Goal: Task Accomplishment & Management: Use online tool/utility

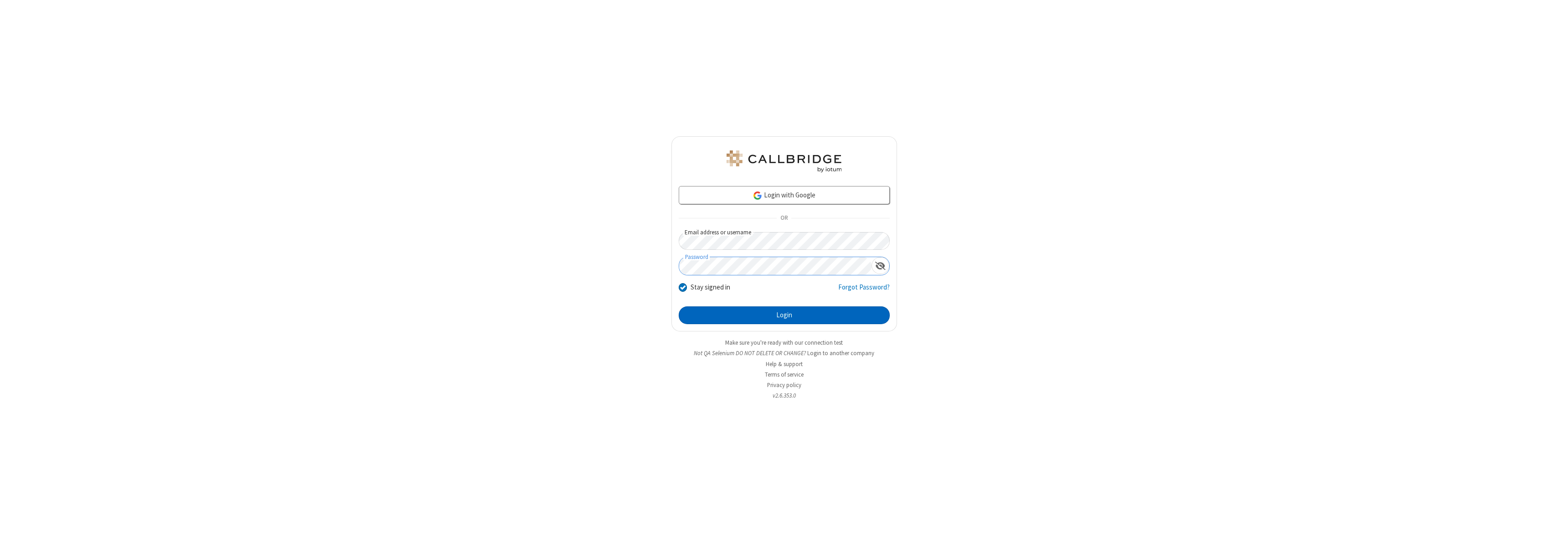
click at [784, 315] on button "Login" at bounding box center [784, 315] width 211 height 18
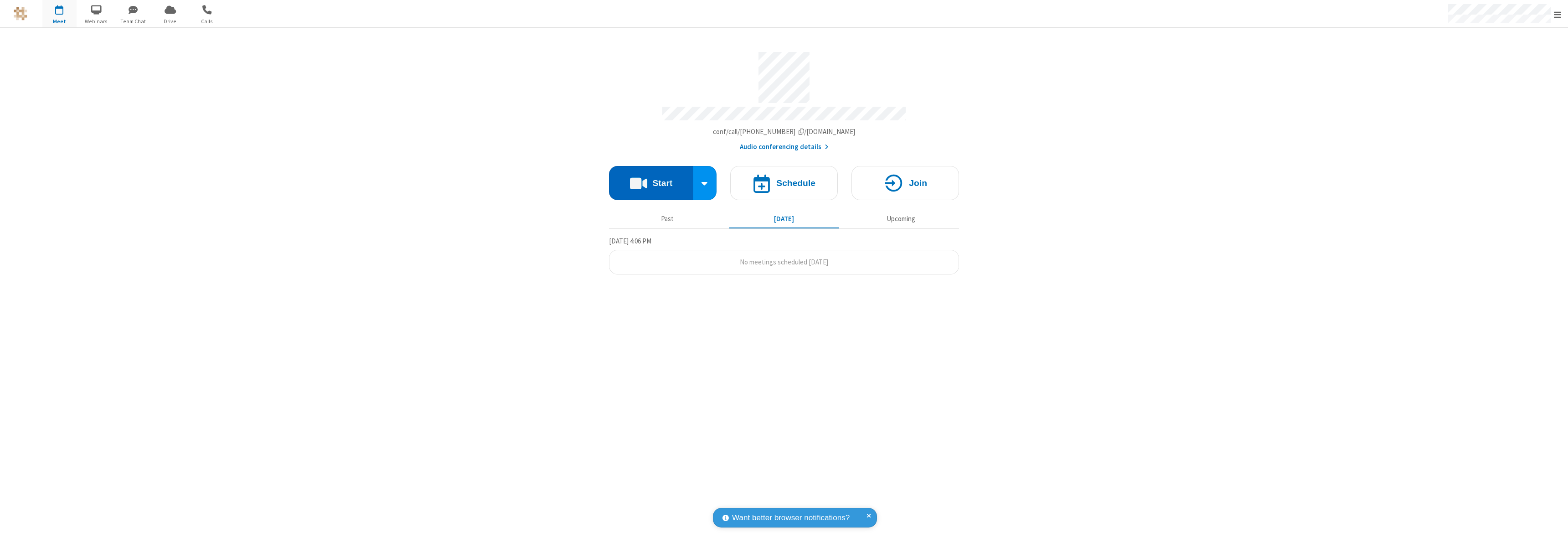
click at [651, 179] on button "Start" at bounding box center [651, 183] width 85 height 34
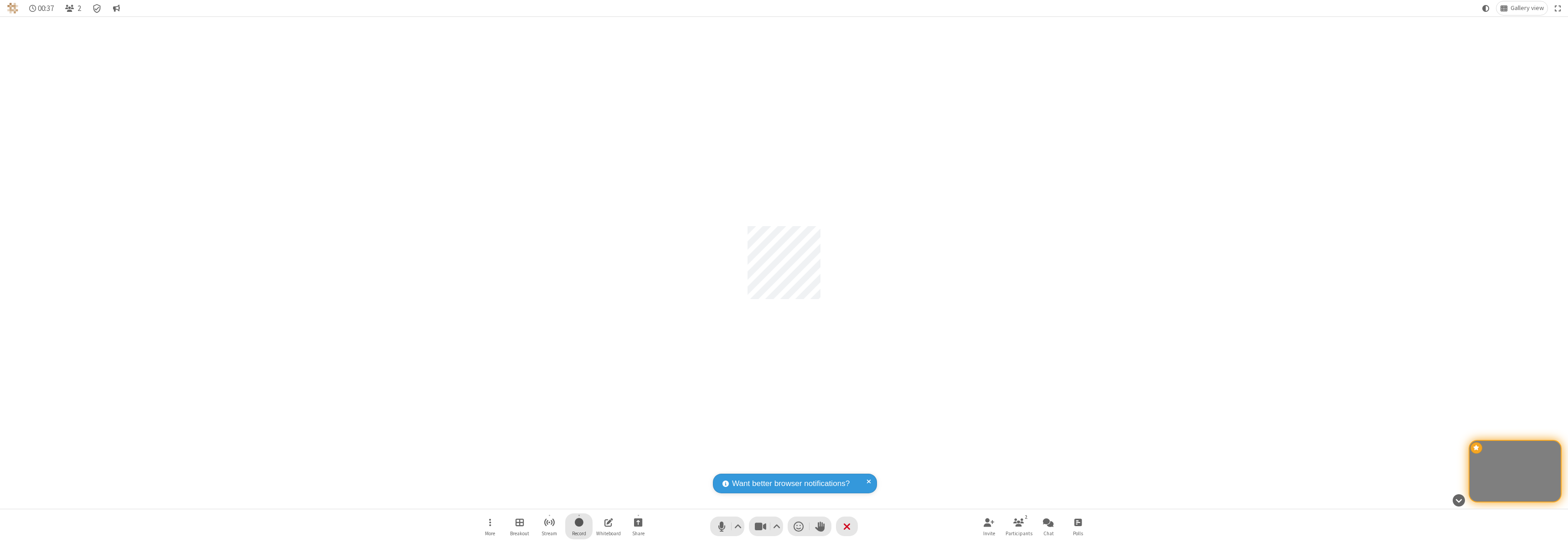
click at [579, 526] on span "Start recording" at bounding box center [579, 522] width 9 height 12
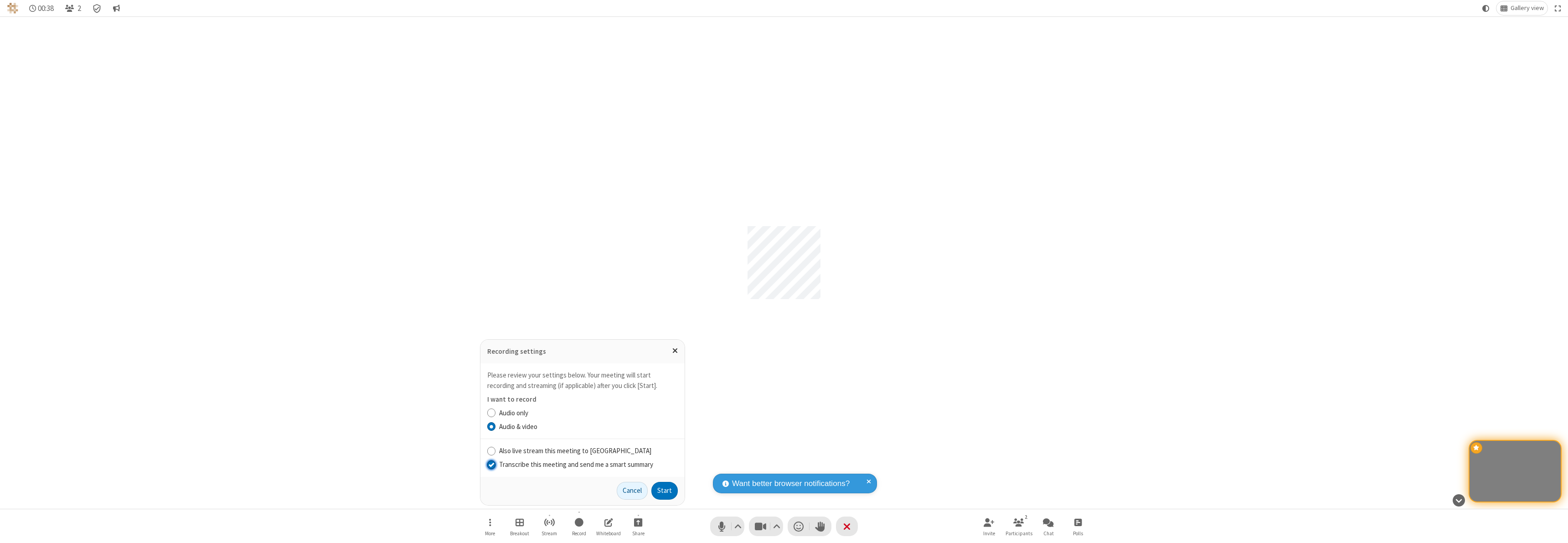
click at [491, 464] on input "Transcribe this meeting and send me a smart summary" at bounding box center [492, 464] width 9 height 10
click at [665, 491] on button "Start" at bounding box center [664, 491] width 26 height 18
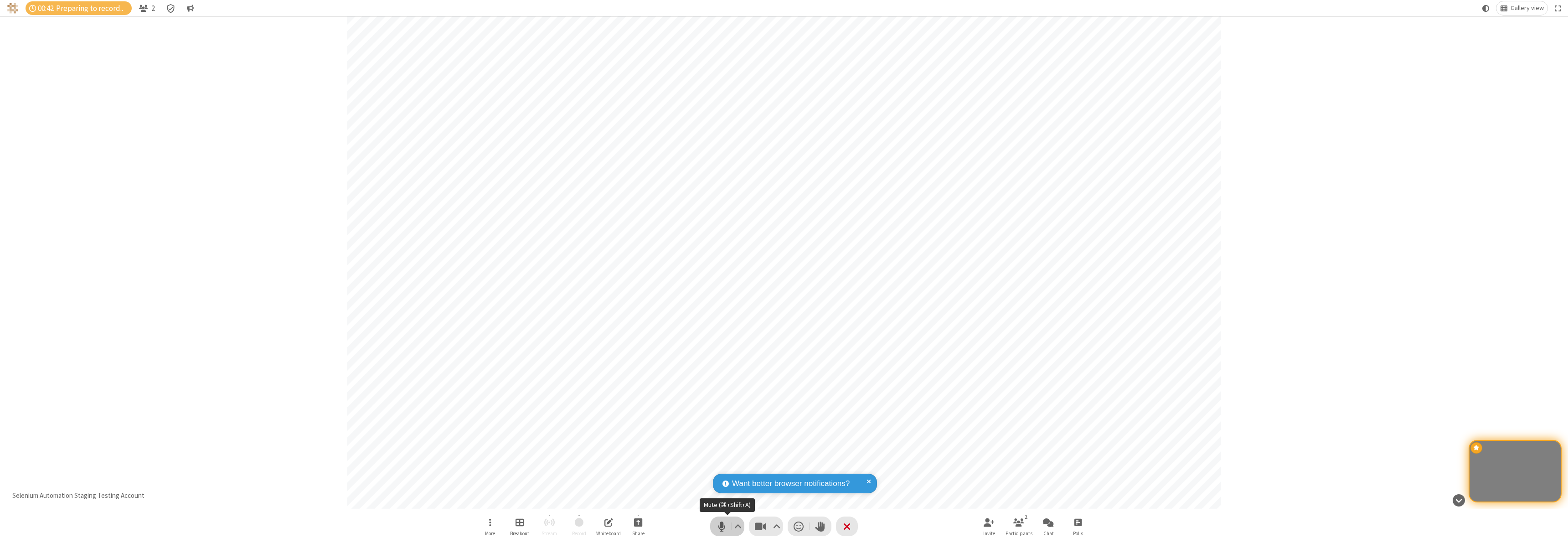
click at [721, 527] on span "Mute (⌘+Shift+A)" at bounding box center [721, 527] width 13 height 13
click at [721, 526] on span "Unmute (⌘+Shift+A)" at bounding box center [721, 527] width 13 height 13
click at [717, 521] on span "Mute (⌘+Shift+A)" at bounding box center [721, 527] width 13 height 13
click at [719, 527] on span "Unmute (⌘+Shift+A)" at bounding box center [721, 527] width 13 height 13
click at [727, 522] on span "Mute (⌘+Shift+A)" at bounding box center [721, 527] width 13 height 13
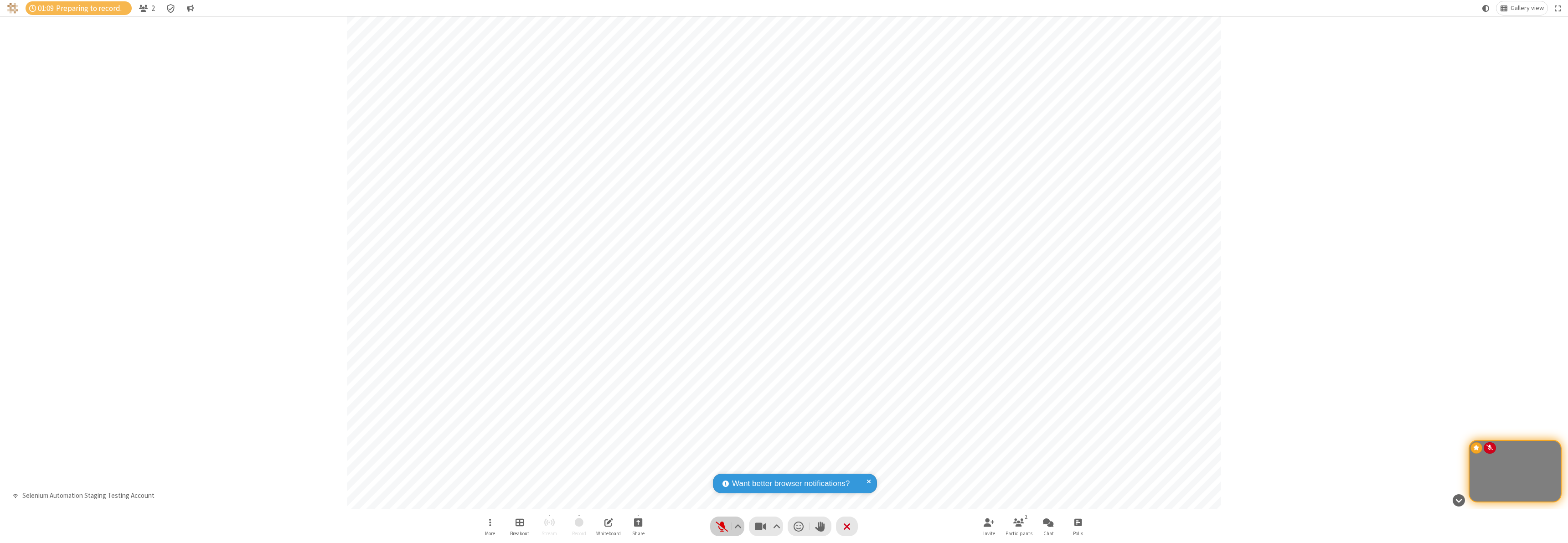
click at [727, 524] on span "Unmute (⌘+Shift+A)" at bounding box center [721, 527] width 13 height 13
click at [721, 520] on span "Mute (⌘+Shift+A)" at bounding box center [721, 527] width 13 height 13
click at [724, 522] on span "Unmute (⌘+Shift+A)" at bounding box center [721, 527] width 13 height 13
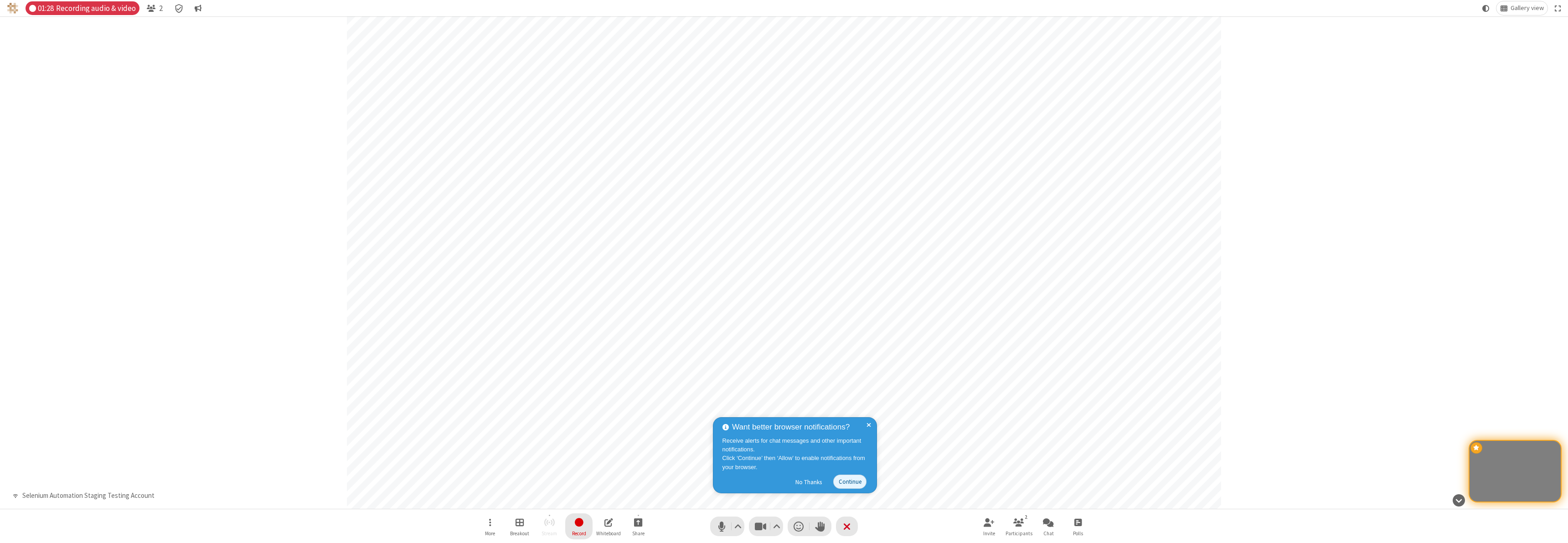
click at [579, 526] on span "Stop recording" at bounding box center [579, 522] width 11 height 12
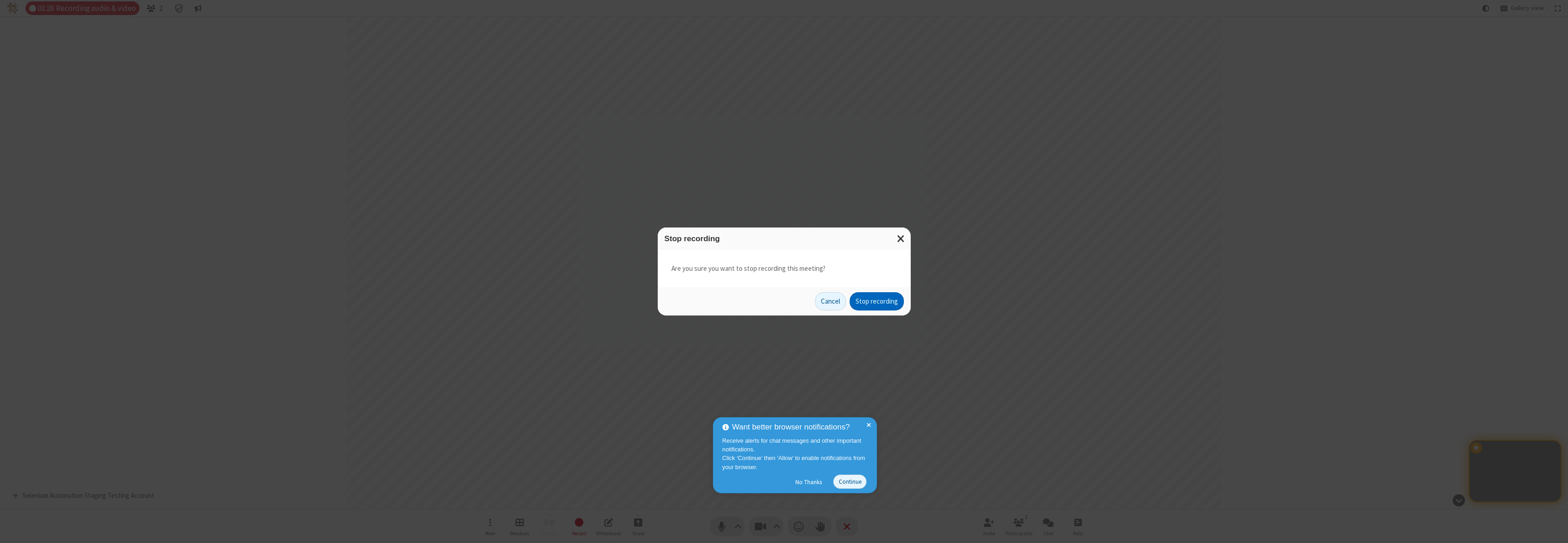
click at [877, 301] on button "Stop recording" at bounding box center [877, 301] width 54 height 18
